Goal: Transaction & Acquisition: Purchase product/service

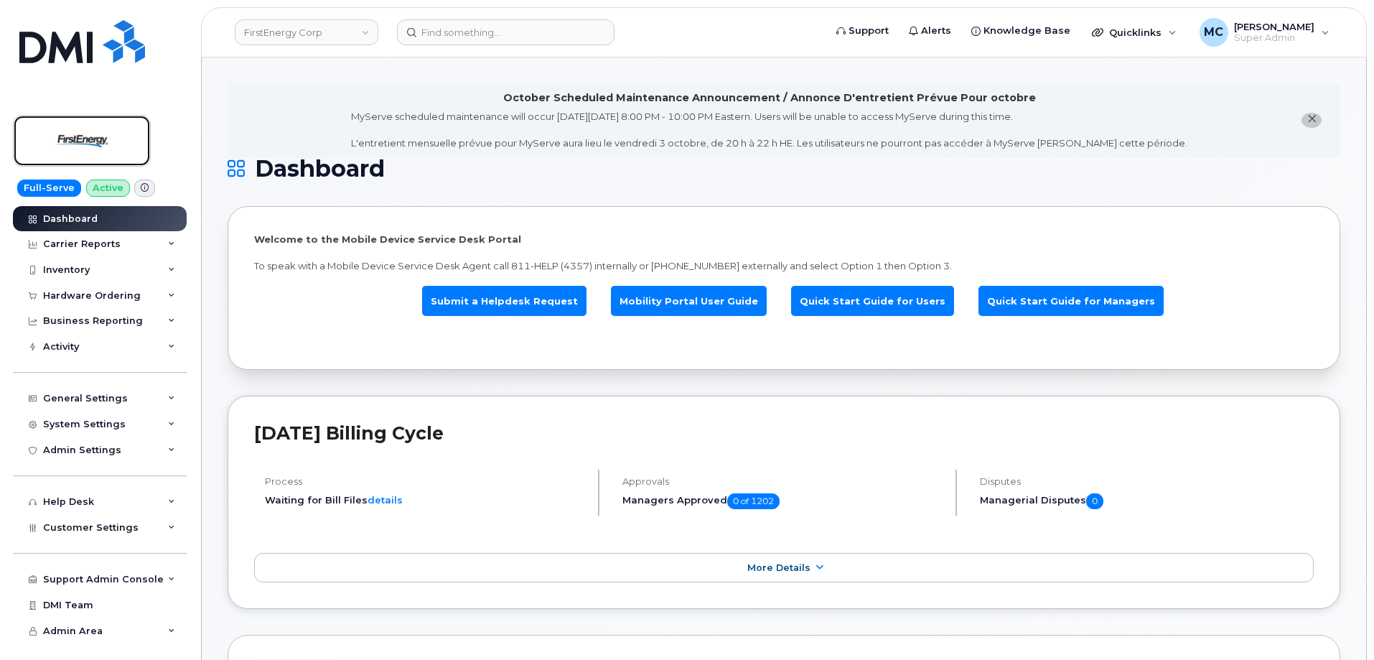
click at [96, 142] on img at bounding box center [82, 141] width 111 height 42
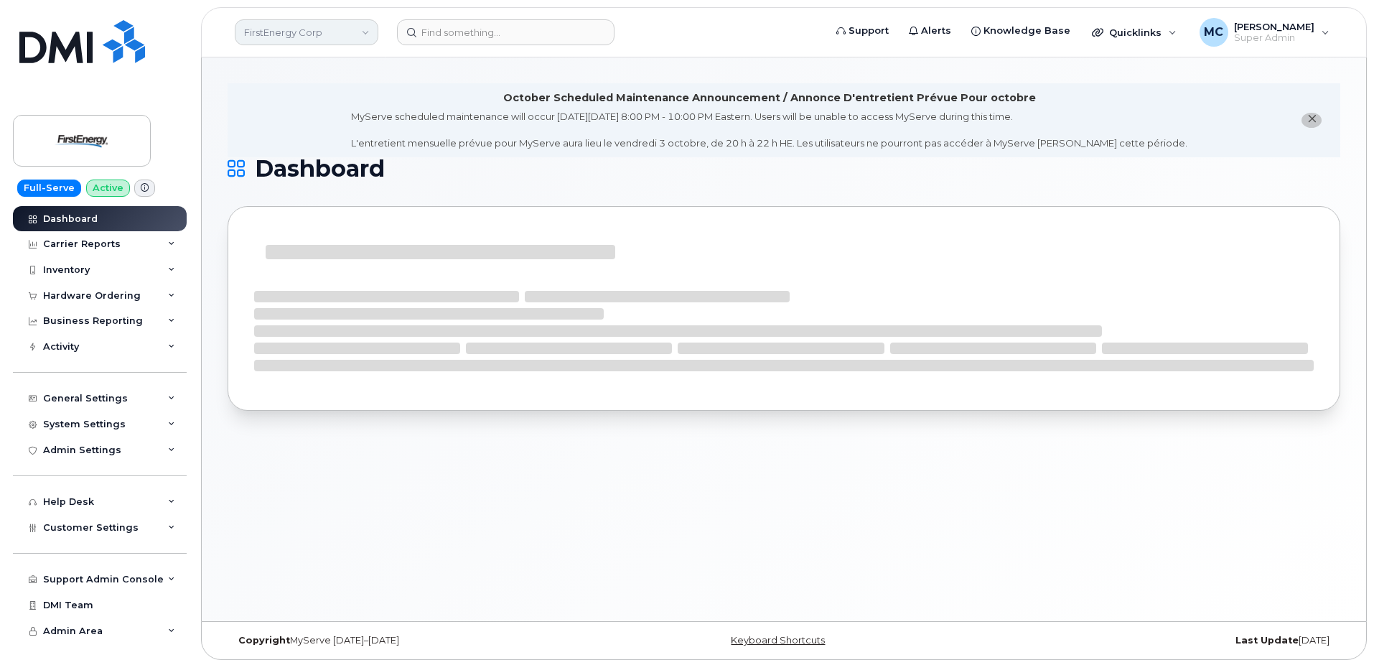
click at [362, 32] on link "FirstEnergy Corp" at bounding box center [307, 32] width 144 height 26
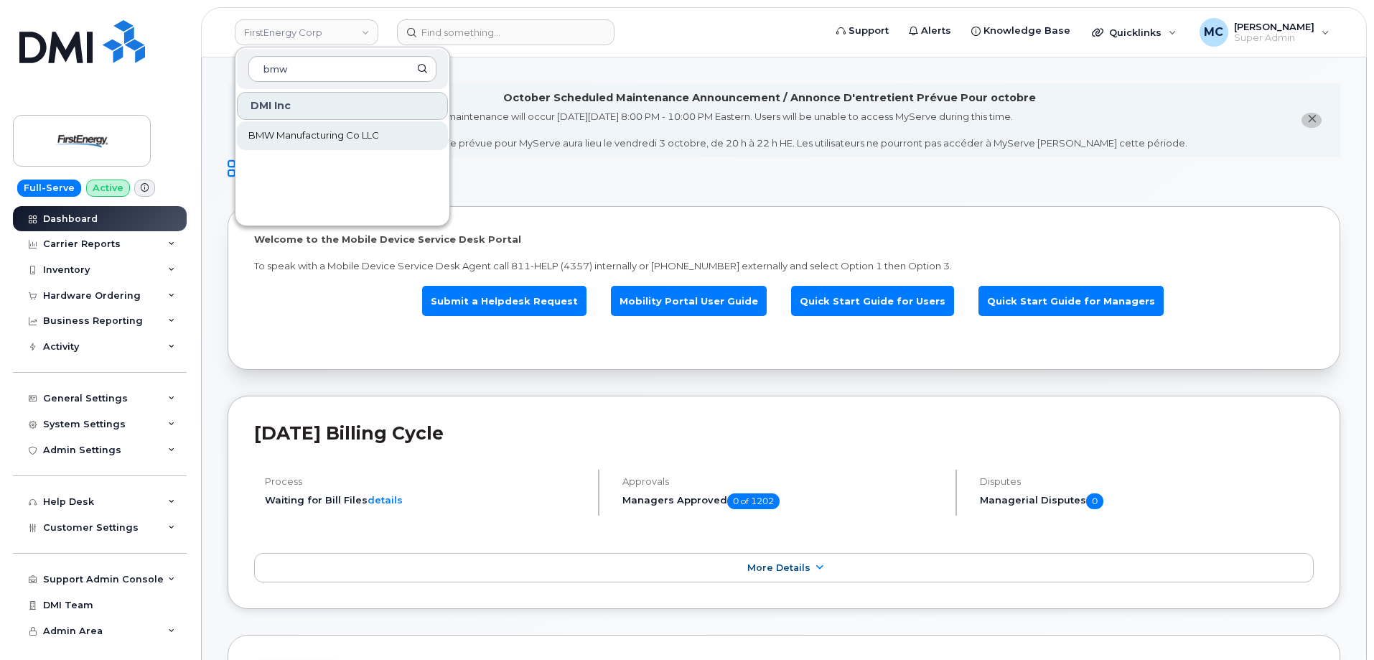
type input "bmw"
click at [361, 128] on link "BMW Manufacturing Co LLC" at bounding box center [342, 135] width 211 height 29
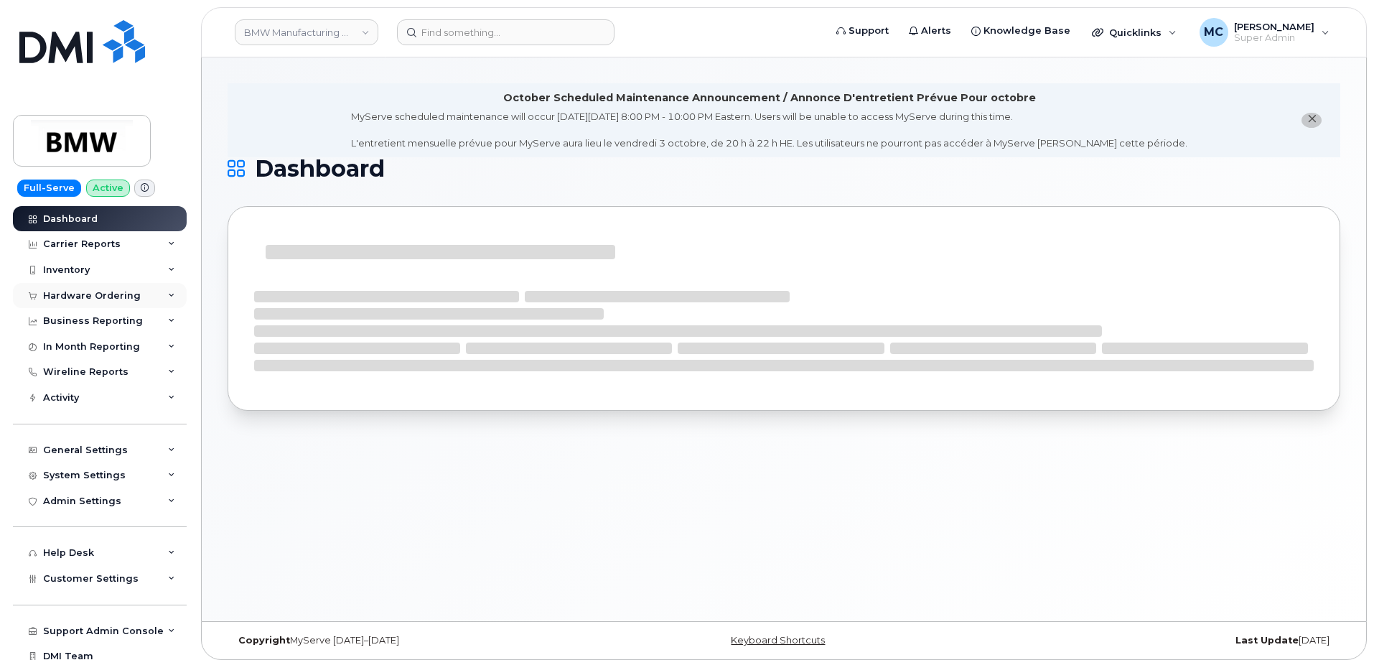
click at [108, 296] on div "Hardware Ordering" at bounding box center [92, 295] width 98 height 11
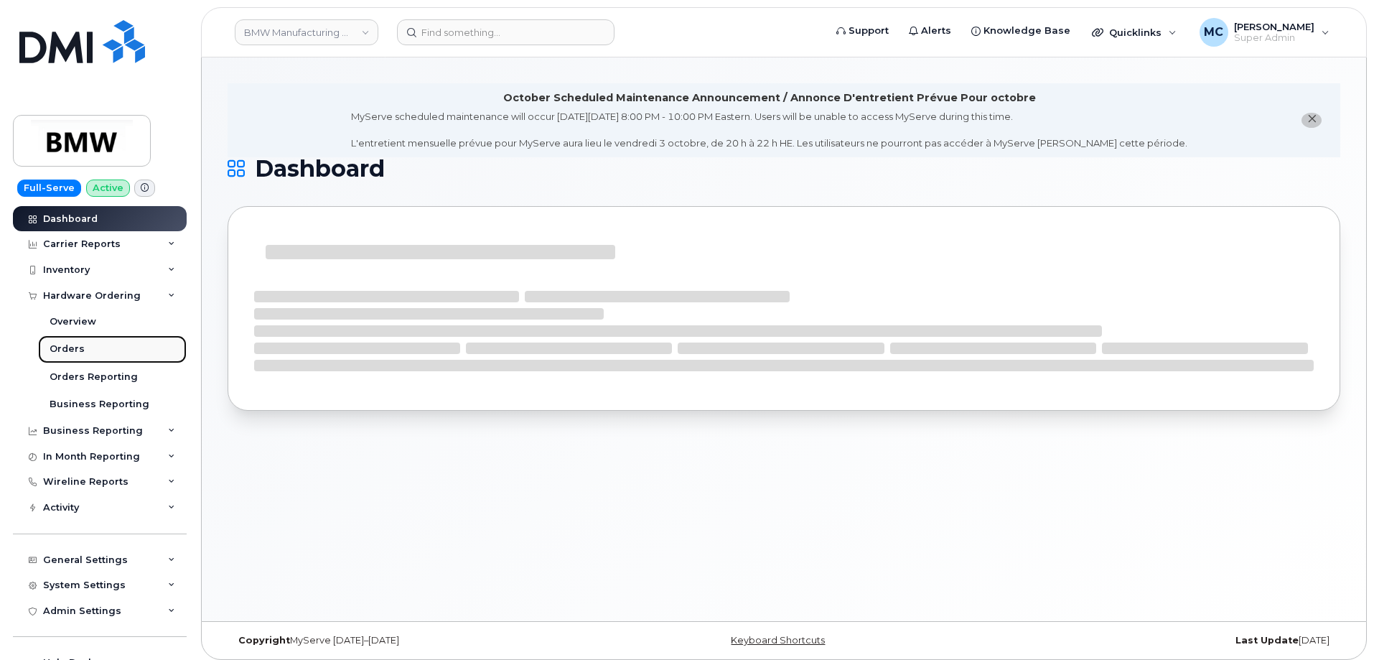
click at [103, 345] on link "Orders" at bounding box center [112, 348] width 149 height 27
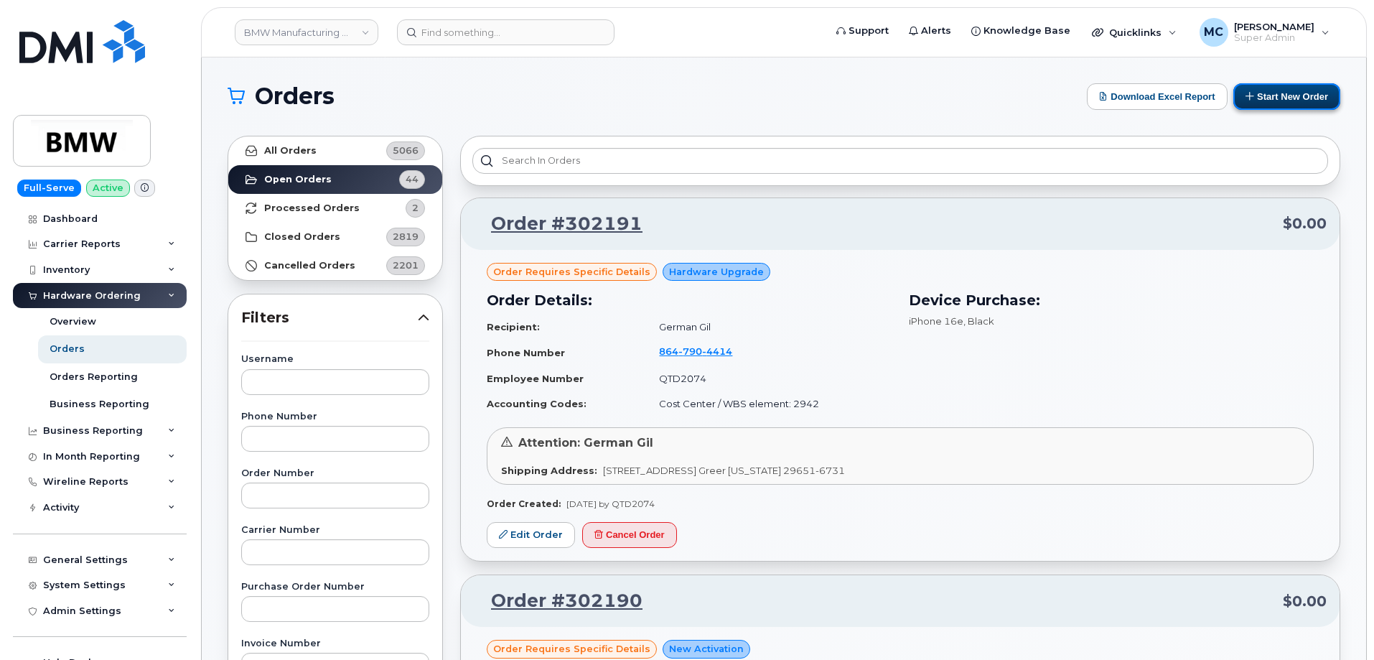
click at [1256, 95] on button "Start New Order" at bounding box center [1286, 96] width 107 height 27
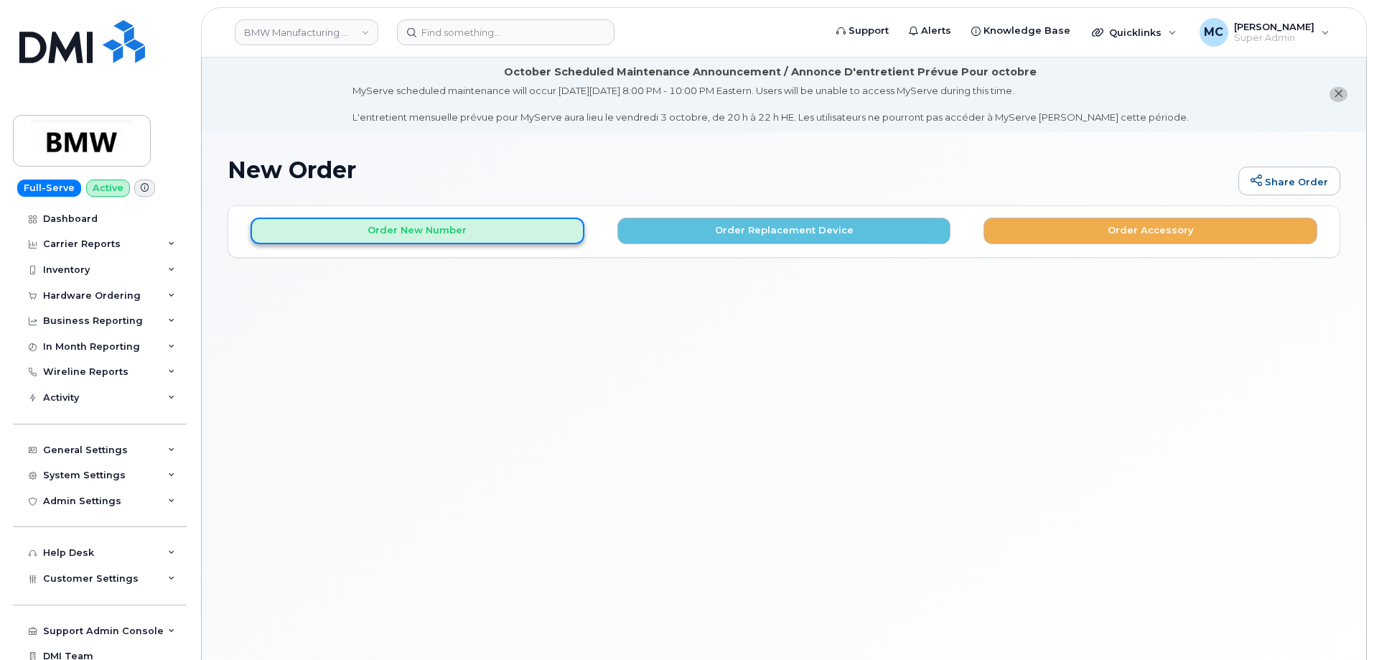
click at [540, 221] on button "Order New Number" at bounding box center [417, 230] width 334 height 27
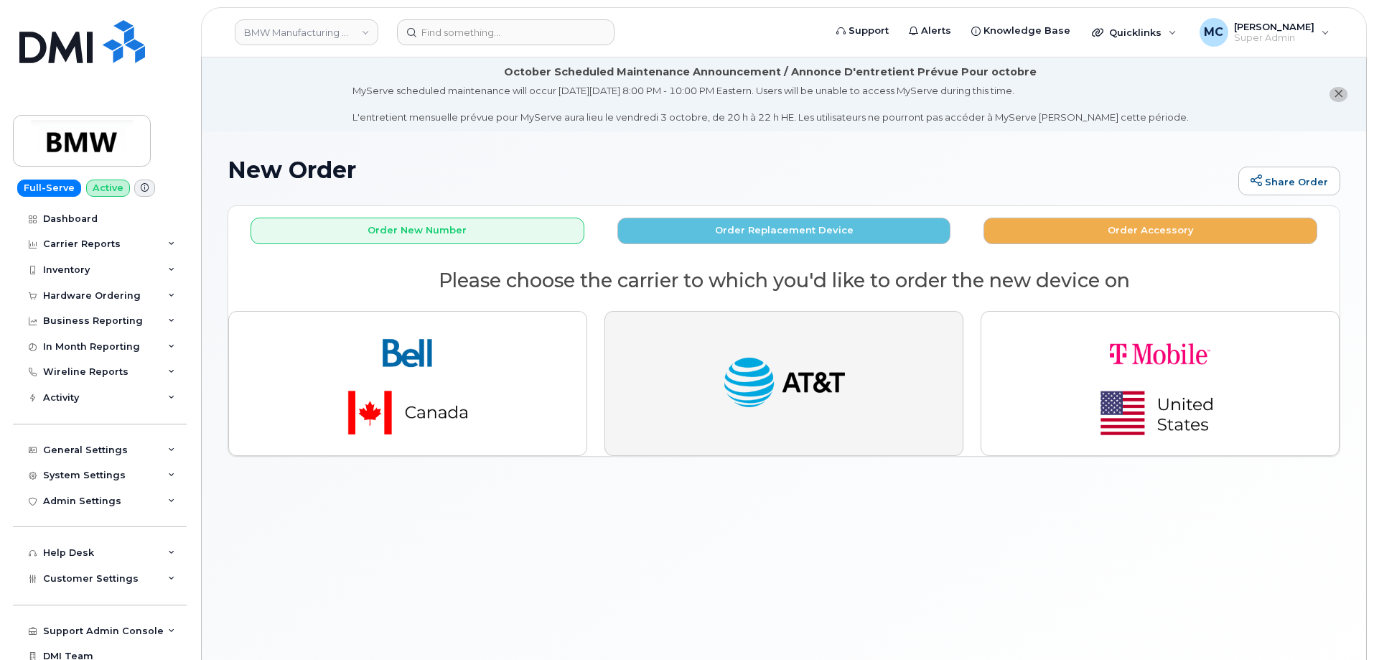
click at [772, 350] on button "button" at bounding box center [783, 383] width 359 height 145
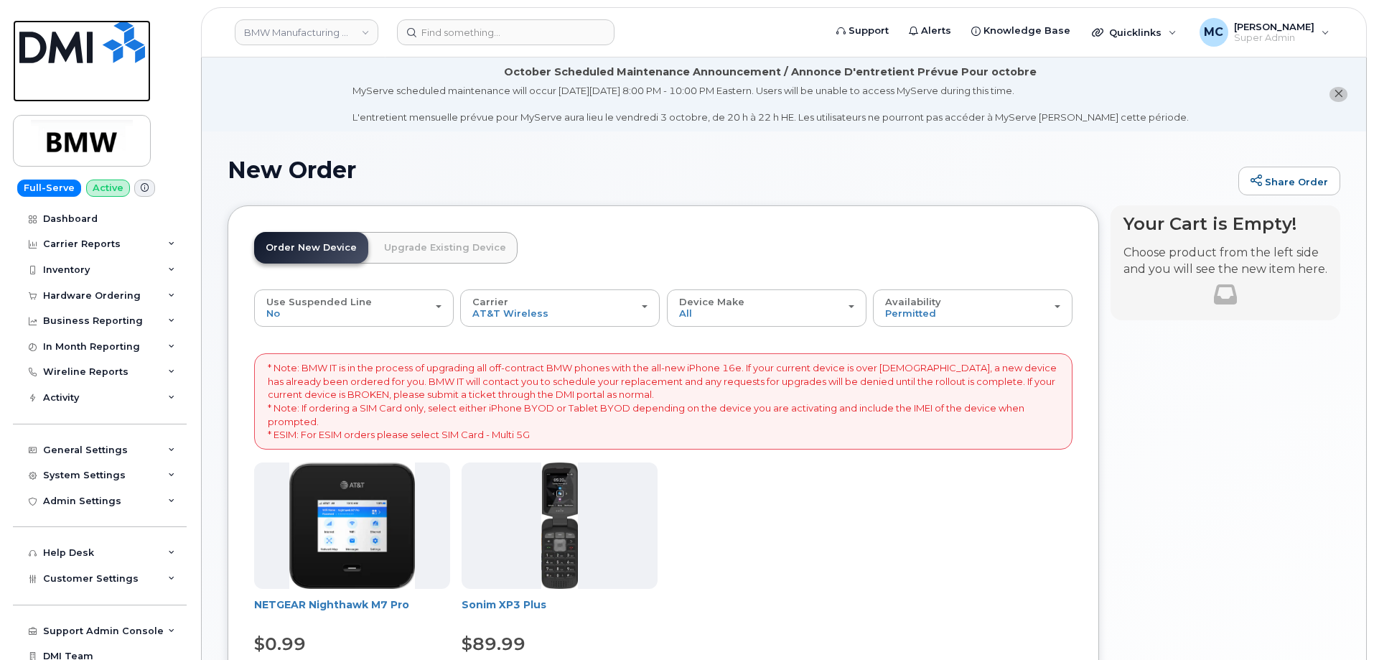
click at [92, 54] on img at bounding box center [82, 41] width 126 height 43
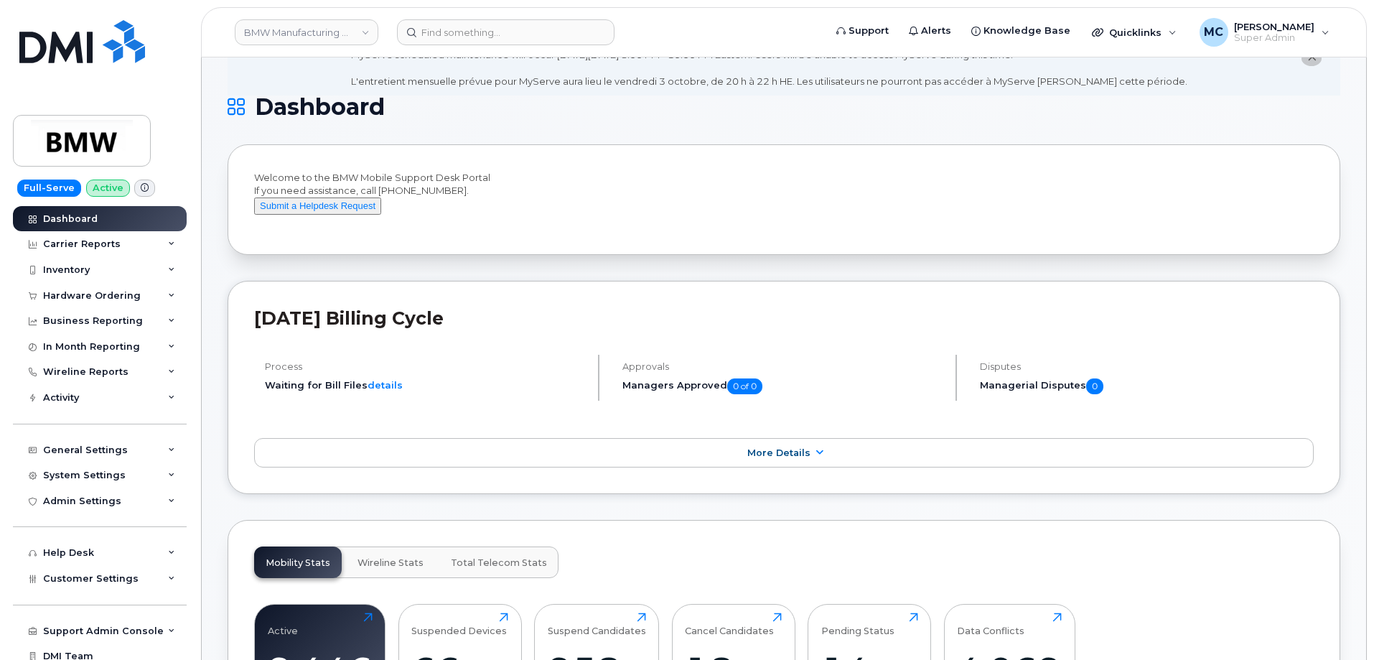
scroll to position [45, 0]
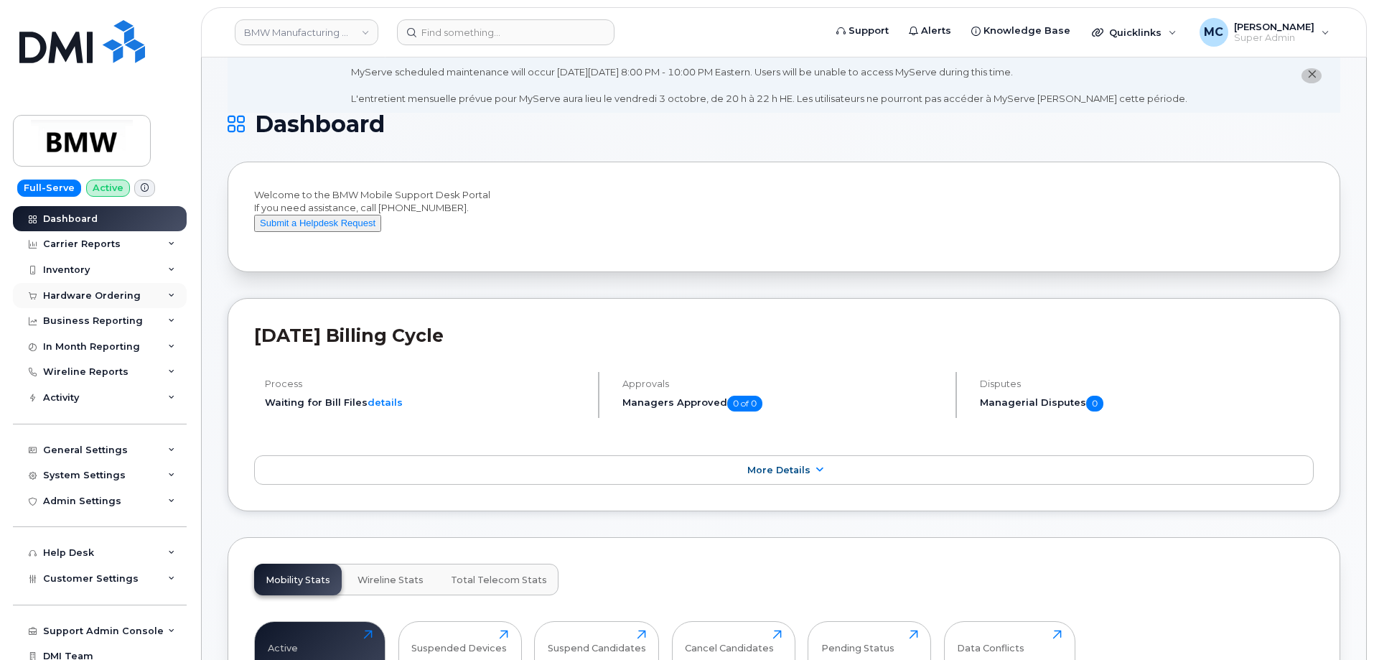
click at [113, 291] on div "Hardware Ordering" at bounding box center [92, 295] width 98 height 11
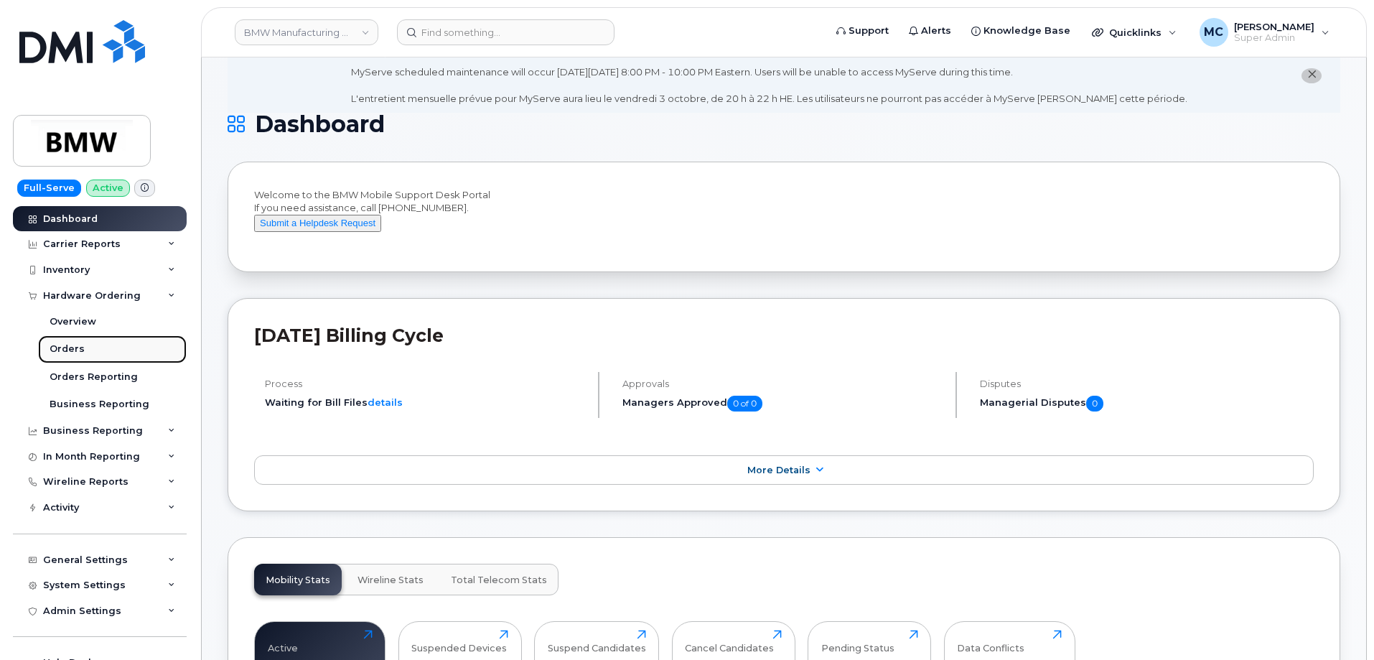
click at [103, 350] on link "Orders" at bounding box center [112, 348] width 149 height 27
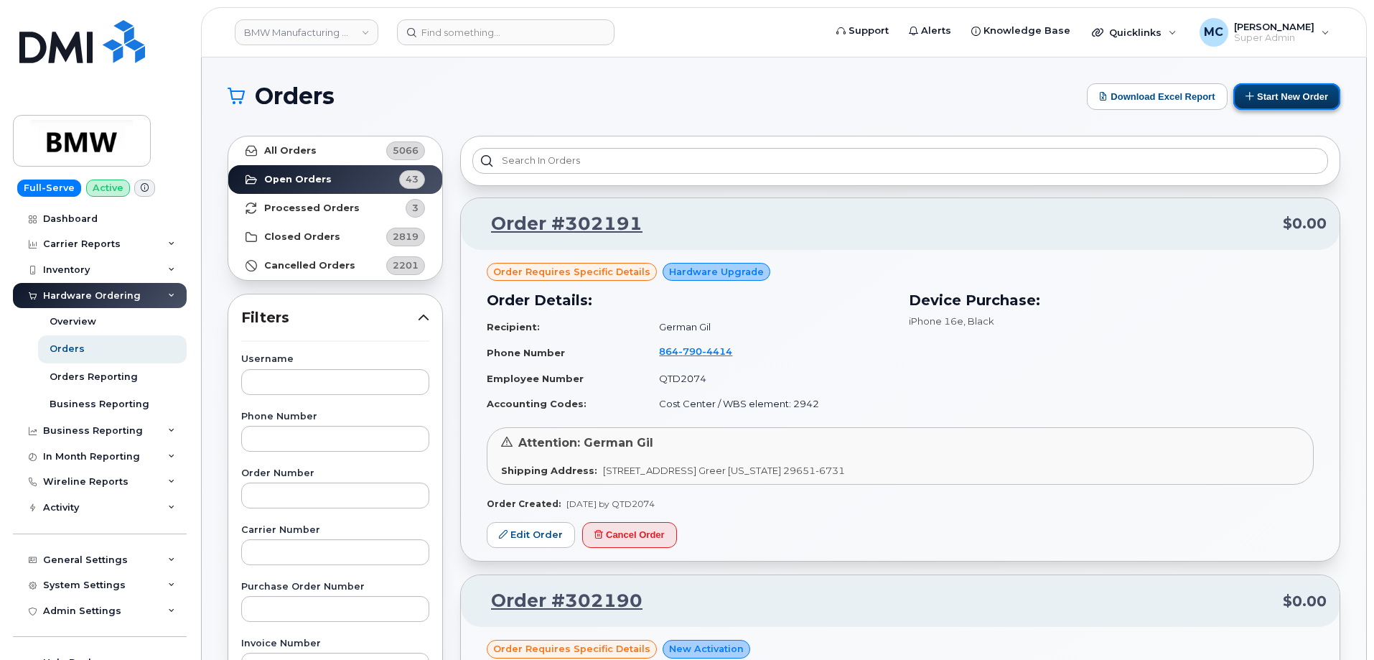
click at [1270, 88] on button "Start New Order" at bounding box center [1286, 96] width 107 height 27
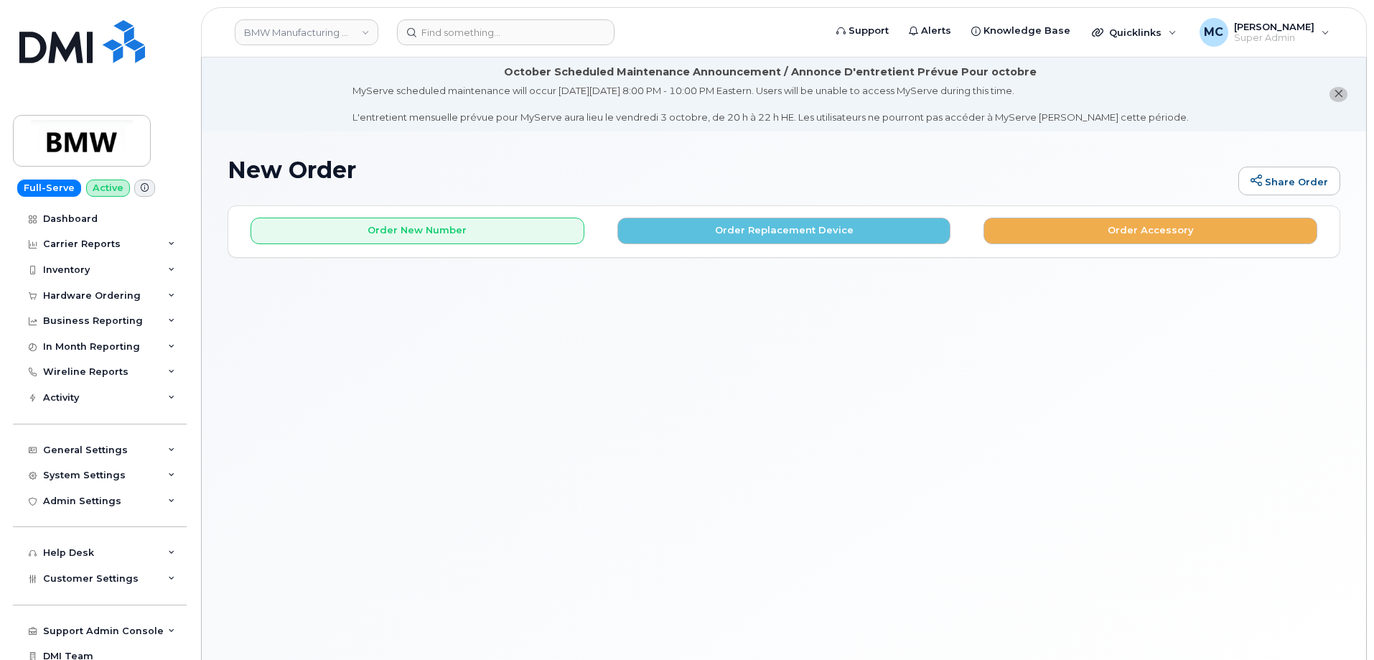
click at [891, 169] on h1 "New Order" at bounding box center [729, 169] width 1003 height 25
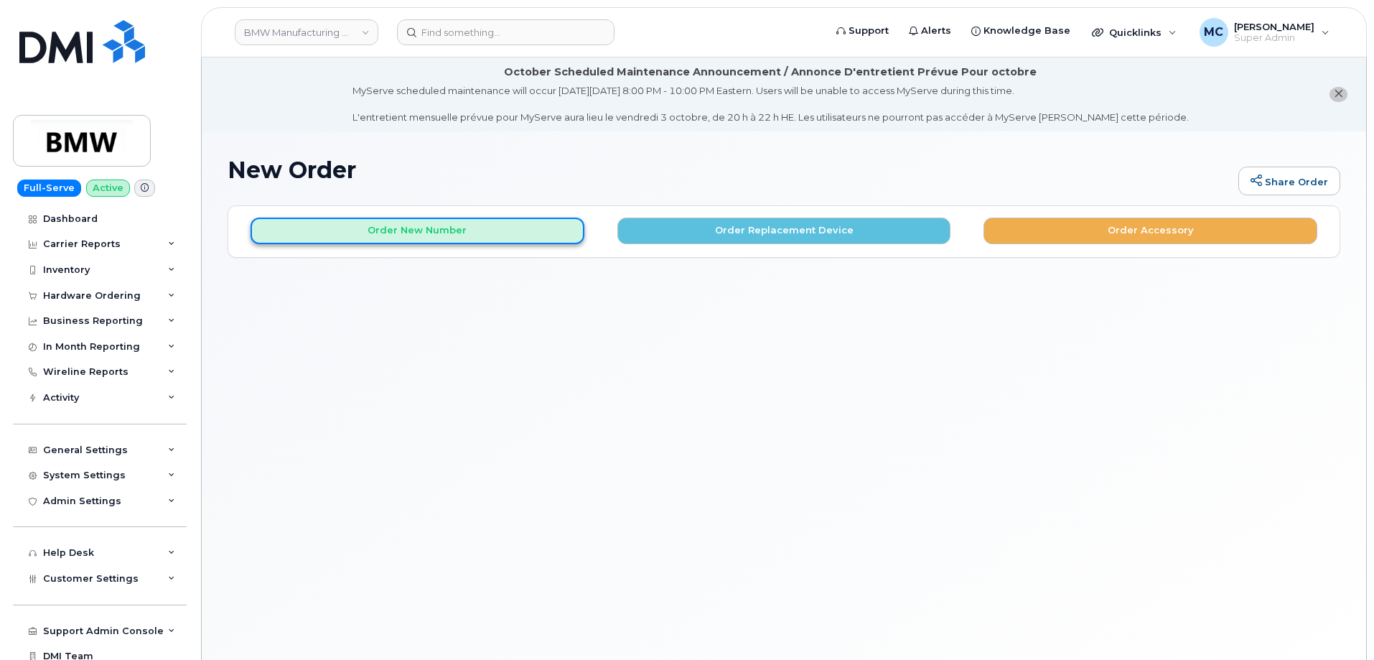
click at [441, 233] on button "Order New Number" at bounding box center [417, 230] width 334 height 27
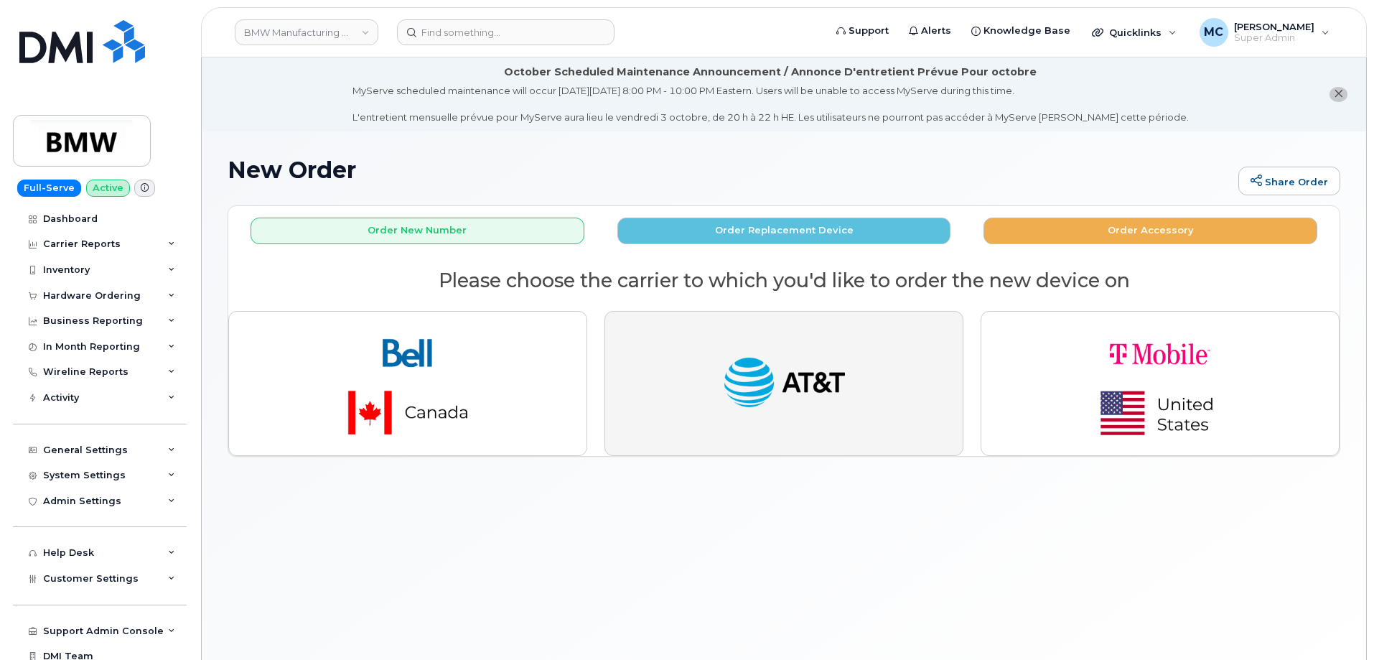
click at [787, 386] on img "button" at bounding box center [784, 383] width 126 height 65
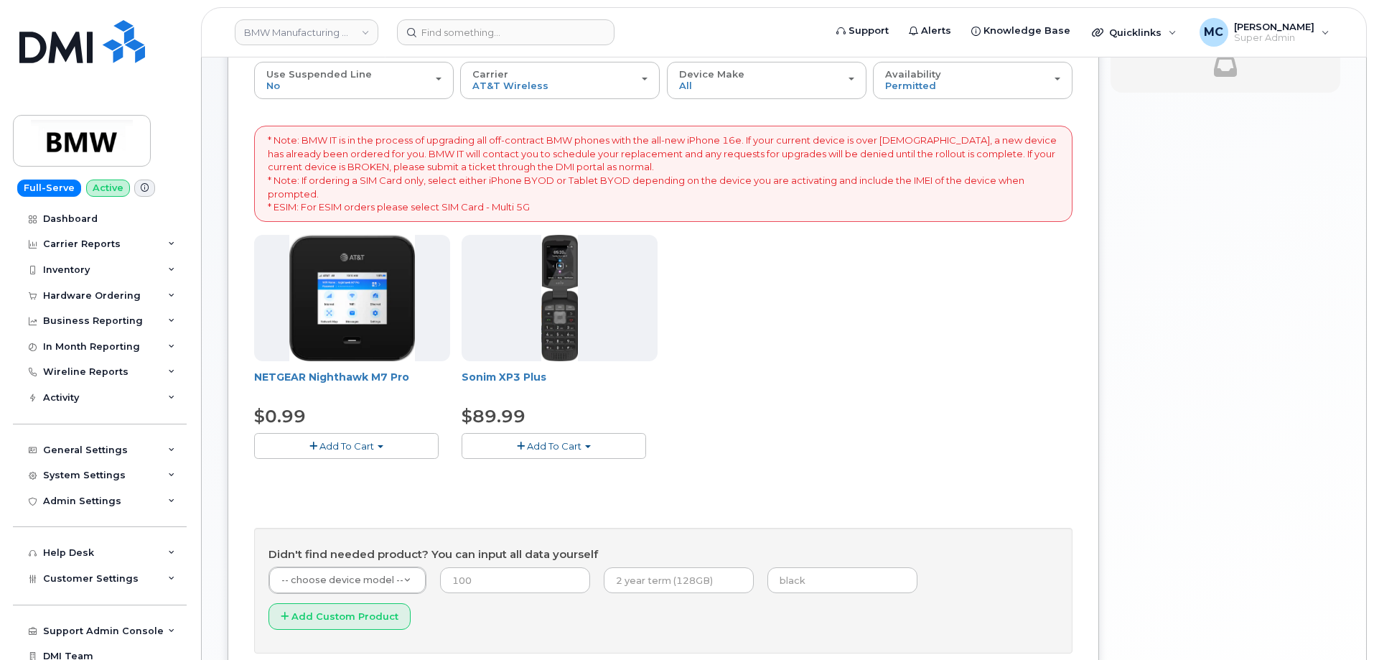
scroll to position [230, 0]
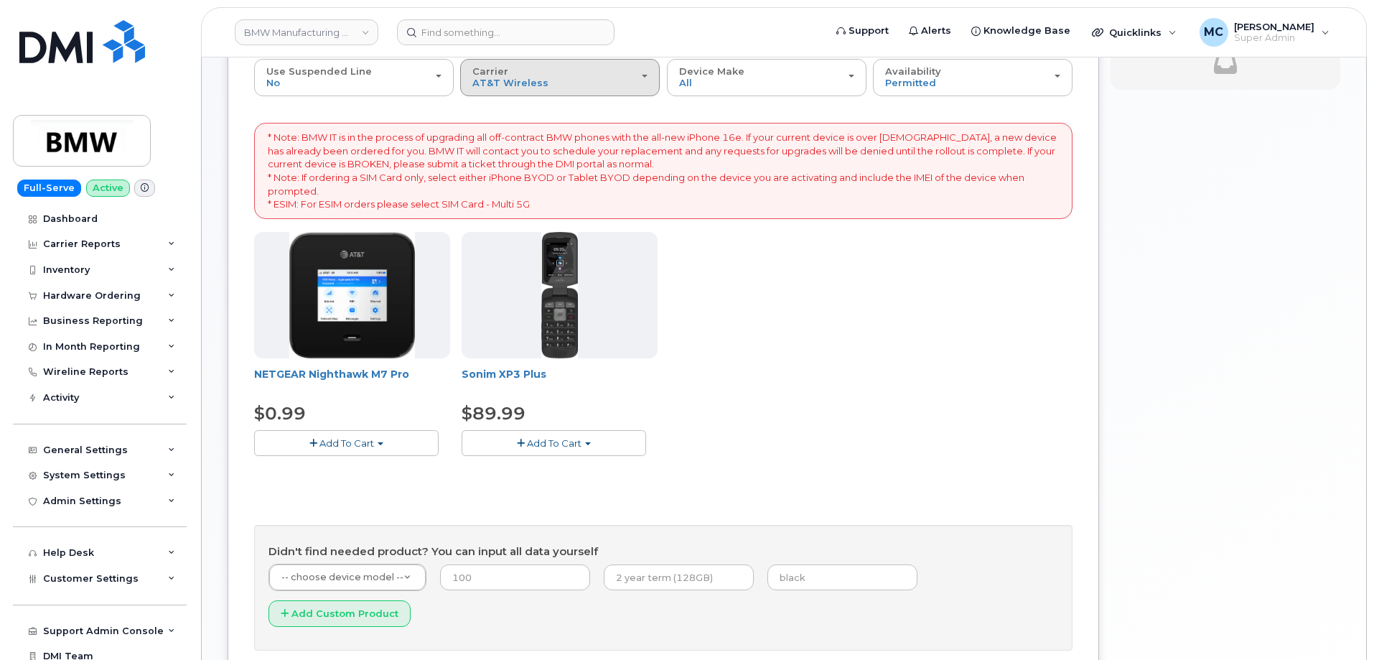
click at [609, 75] on div "Carrier Bell AT&T Wireless T-Mobile" at bounding box center [559, 77] width 175 height 22
click at [505, 161] on label "T-Mobile" at bounding box center [495, 158] width 62 height 17
click at [0, 0] on input "T-Mobile" at bounding box center [0, 0] width 0 height 0
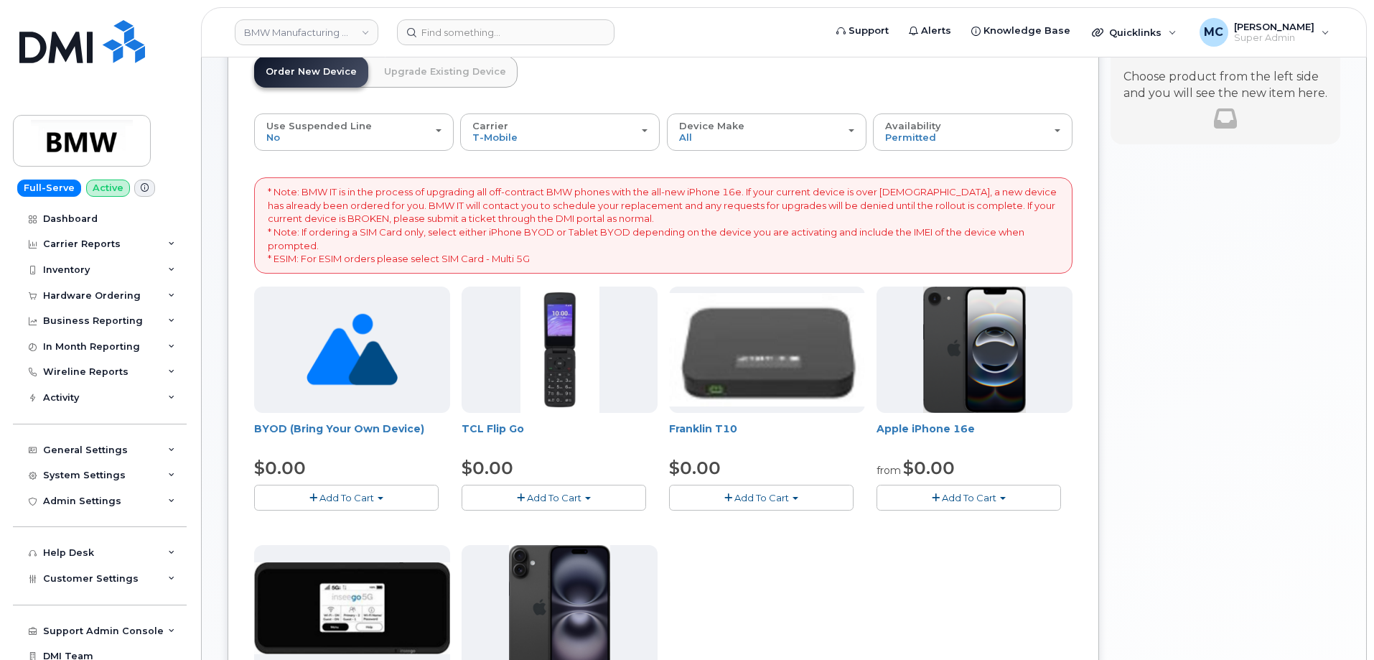
scroll to position [172, 0]
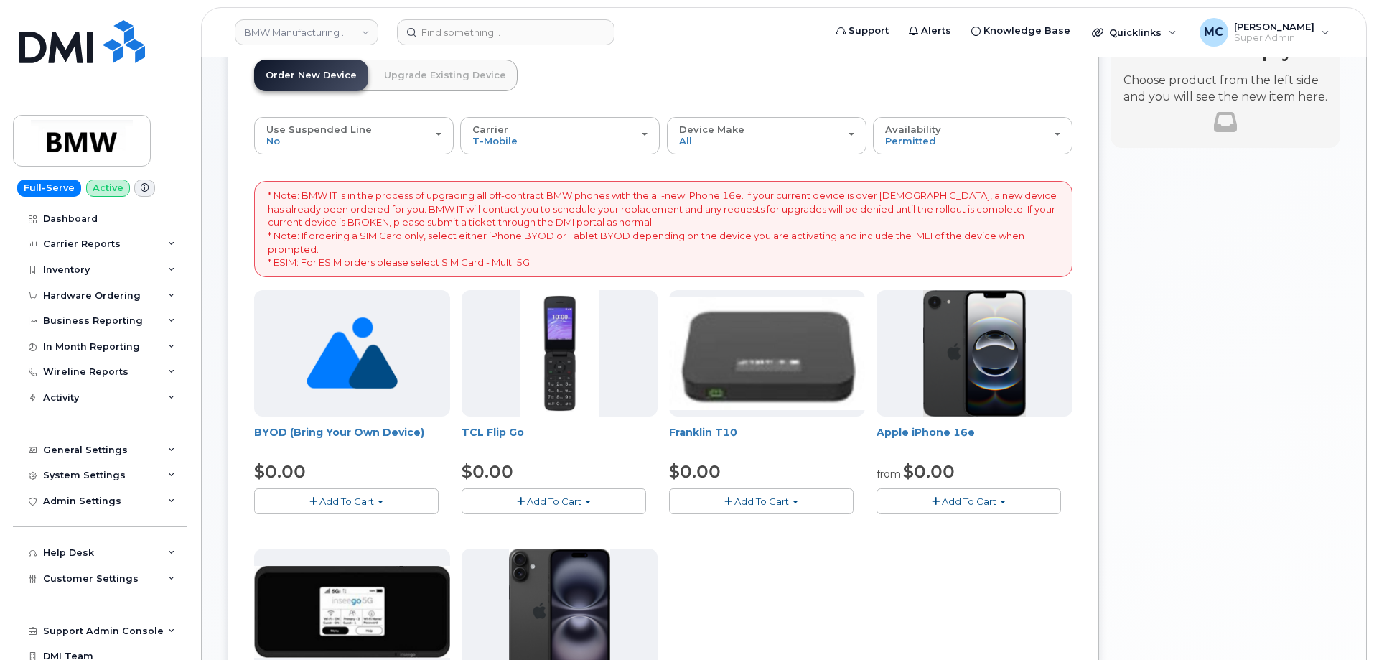
click at [1210, 322] on div "Your Cart is Empty! Choose product from the left side and you will see the new …" at bounding box center [1225, 531] width 230 height 996
click at [283, 29] on link "BMW Manufacturing Co LLC" at bounding box center [307, 32] width 144 height 26
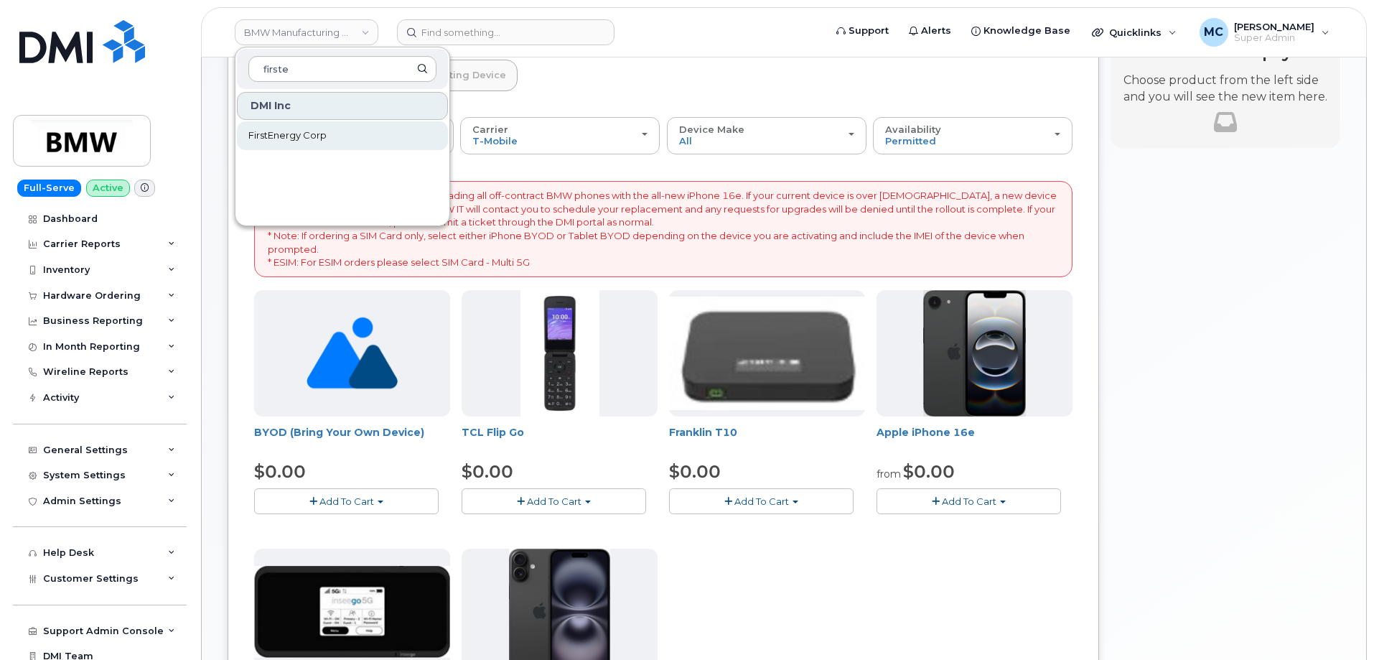
type input "firste"
click at [301, 131] on span "FirstEnergy Corp" at bounding box center [287, 135] width 78 height 14
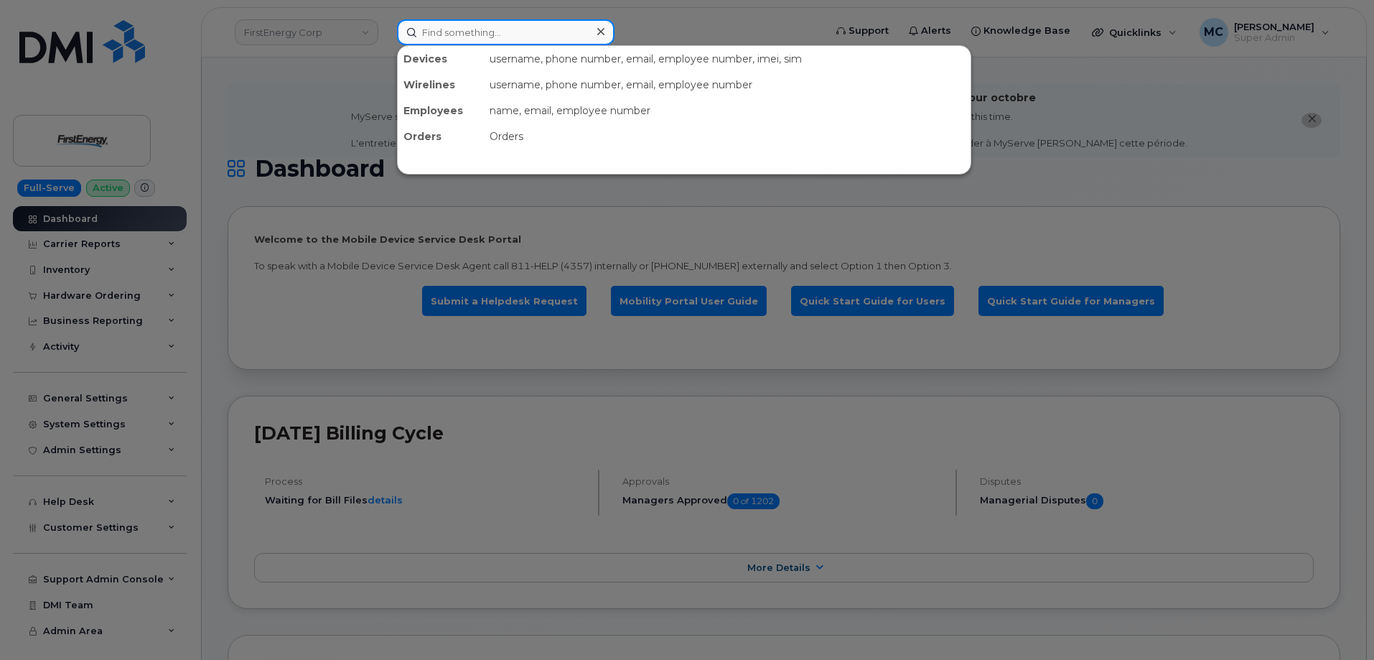
click at [510, 33] on input at bounding box center [505, 32] width 217 height 26
paste input "301794"
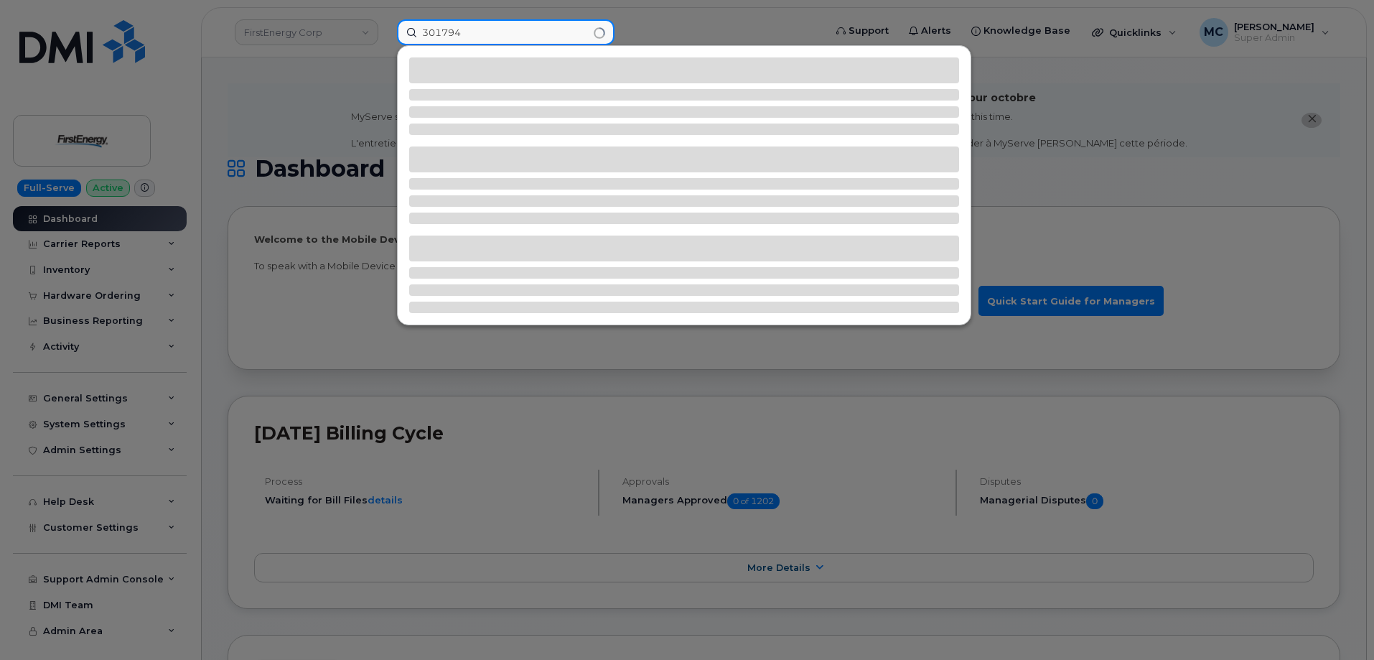
type input "301794"
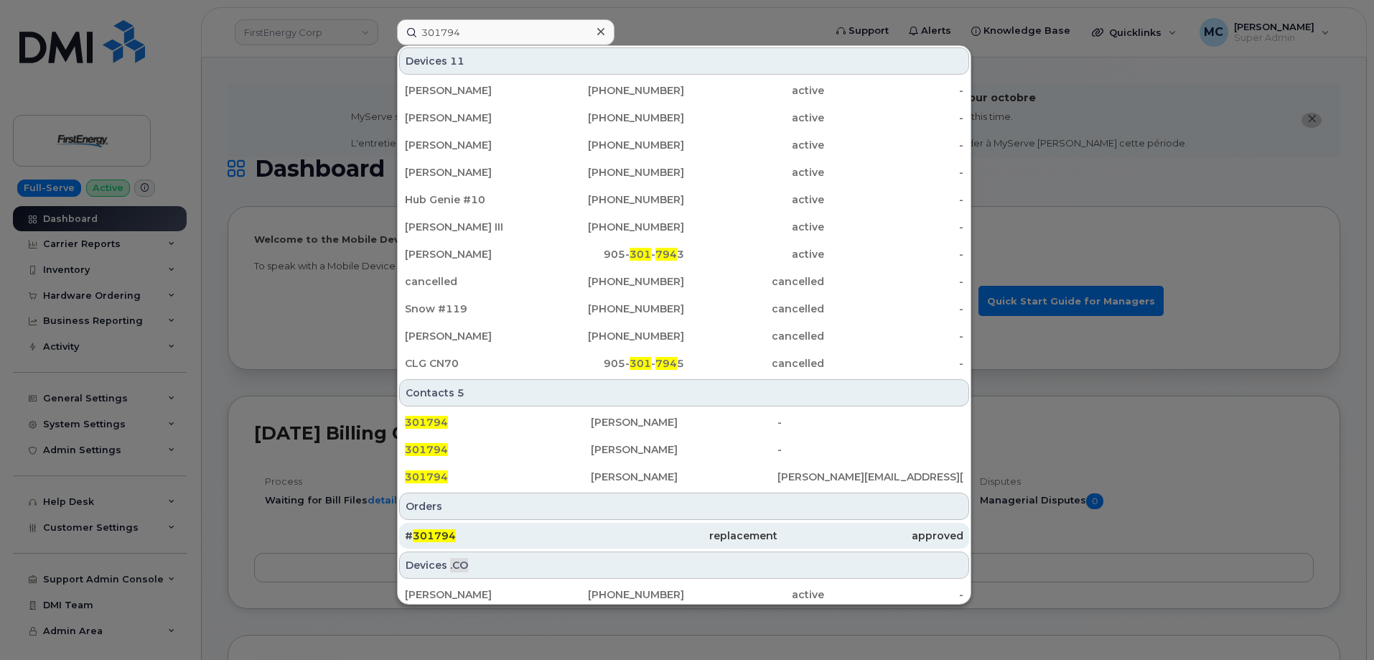
click at [740, 535] on div "replacement" at bounding box center [684, 535] width 186 height 14
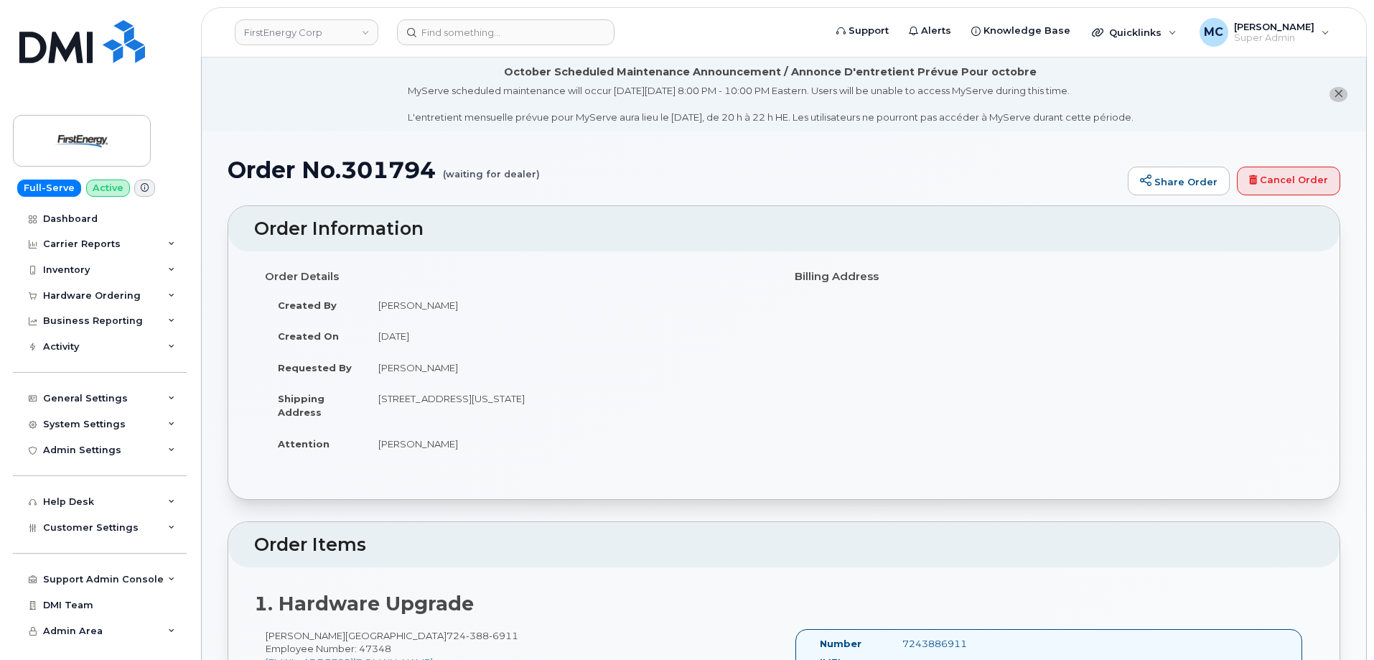
click at [375, 177] on h1 "Order No.301794 (waiting for dealer)" at bounding box center [674, 169] width 893 height 25
copy h1 "301794"
click at [647, 168] on h1 "Order No.301794 (waiting for dealer)" at bounding box center [674, 169] width 893 height 25
